Goal: Transaction & Acquisition: Download file/media

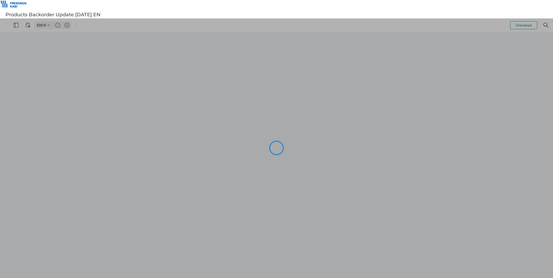
type input "114"
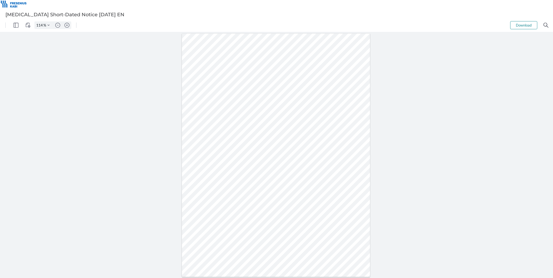
click at [526, 26] on button "Download" at bounding box center [523, 25] width 27 height 8
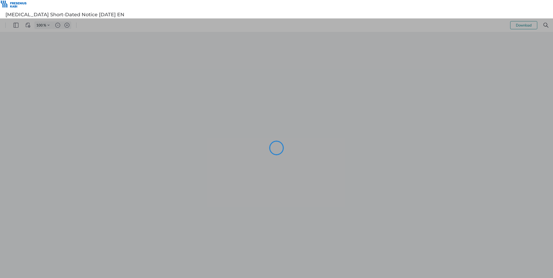
type input "114"
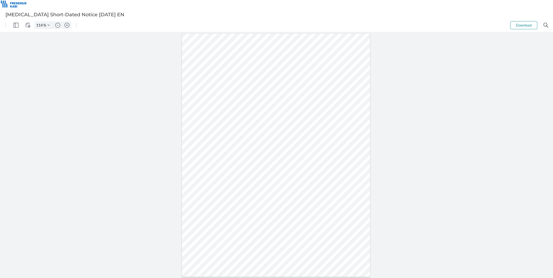
click at [519, 25] on button "Download" at bounding box center [523, 25] width 27 height 8
click at [403, 139] on div at bounding box center [276, 155] width 553 height 246
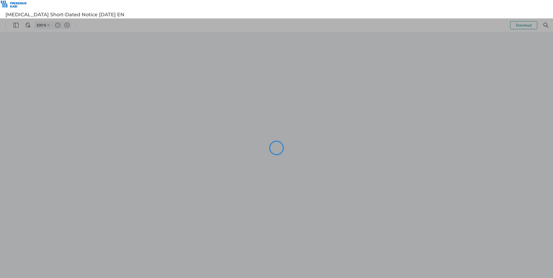
type input "114"
